Goal: Task Accomplishment & Management: Manage account settings

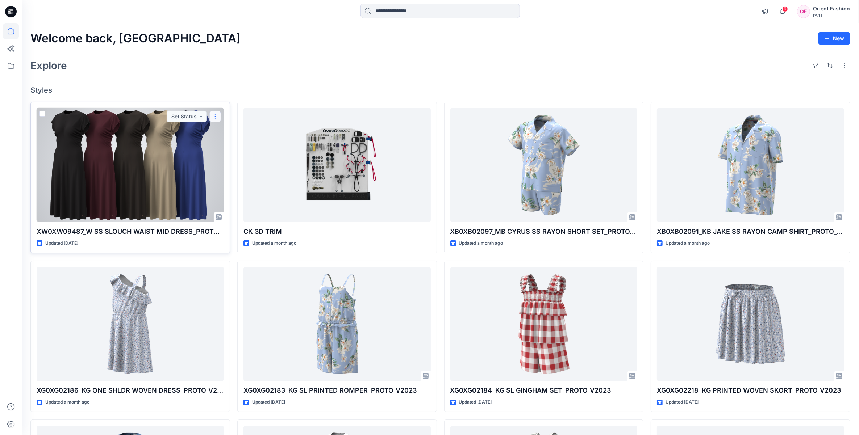
click at [217, 116] on button "button" at bounding box center [215, 117] width 12 height 12
click at [234, 134] on button "Edit" at bounding box center [250, 133] width 78 height 13
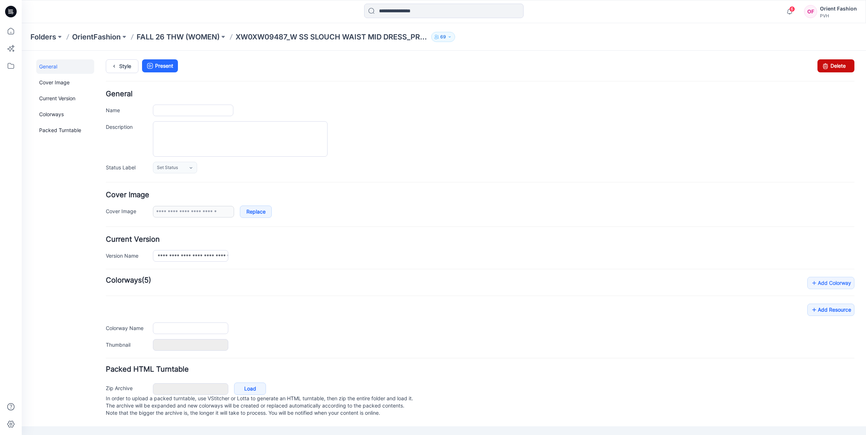
type input "**********"
drag, startPoint x: 829, startPoint y: 65, endPoint x: 499, endPoint y: 100, distance: 332.5
click at [829, 65] on link "Delete" at bounding box center [835, 65] width 37 height 13
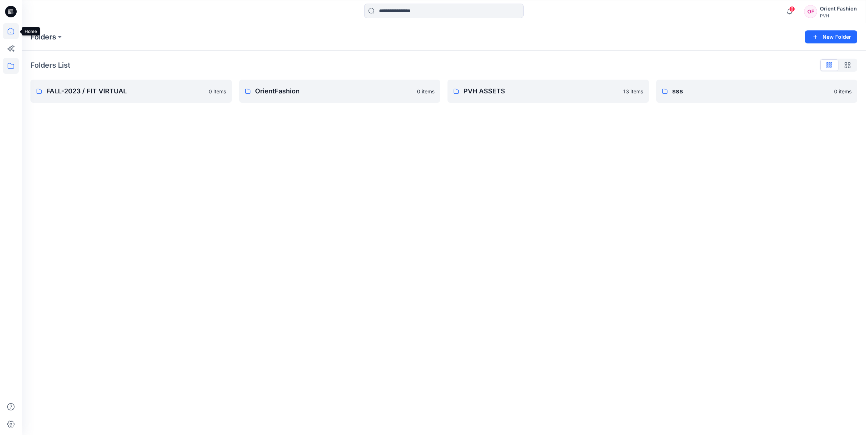
click at [11, 34] on icon at bounding box center [11, 31] width 16 height 16
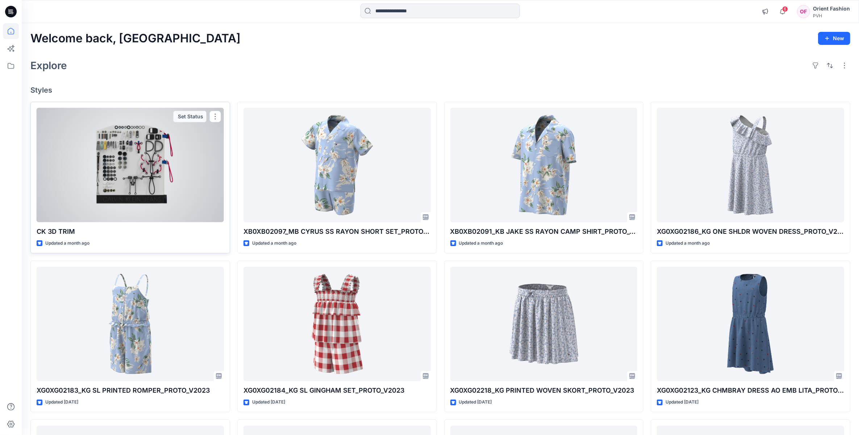
click at [138, 156] on div at bounding box center [130, 165] width 187 height 115
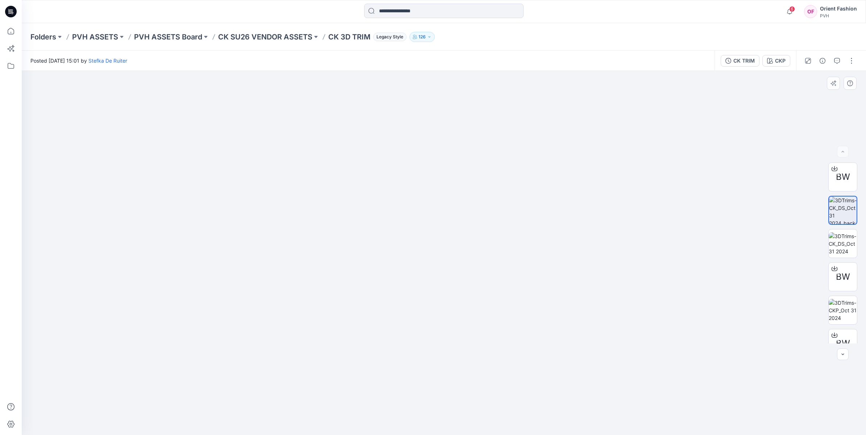
drag, startPoint x: 432, startPoint y: 206, endPoint x: 429, endPoint y: 375, distance: 169.2
click at [431, 401] on img at bounding box center [443, 124] width 895 height 624
drag, startPoint x: 450, startPoint y: 287, endPoint x: 439, endPoint y: 326, distance: 40.6
click at [448, 433] on img at bounding box center [448, 253] width 895 height 364
drag, startPoint x: 453, startPoint y: 334, endPoint x: 453, endPoint y: 358, distance: 23.9
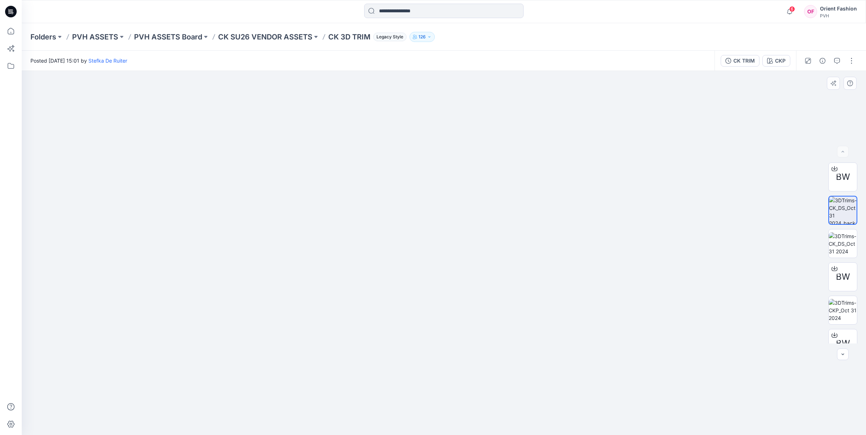
click at [453, 360] on img at bounding box center [440, 253] width 895 height 364
